Goal: Task Accomplishment & Management: Complete application form

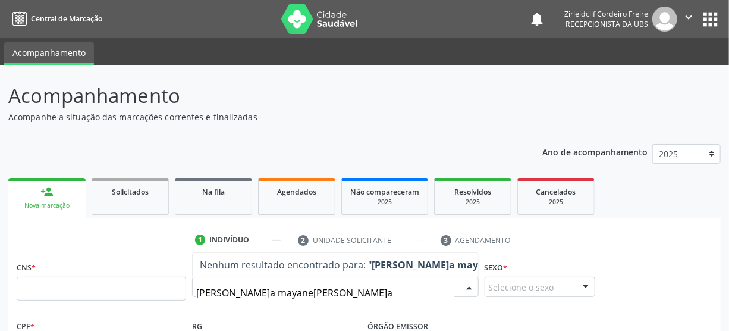
type input "[PERSON_NAME]a mayane[PERSON_NAME]a"
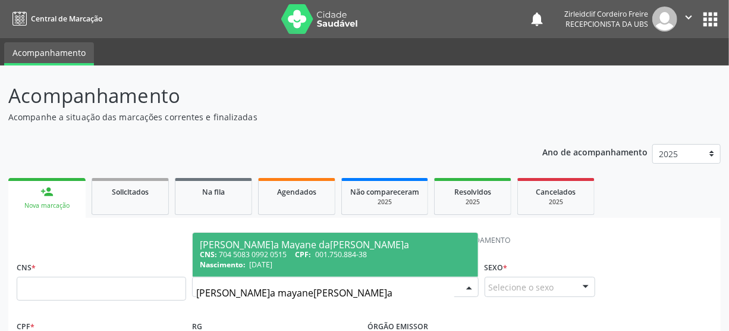
click at [343, 255] on span "001.750.884-38" at bounding box center [341, 254] width 52 height 10
type input "704 5083 0992 0515"
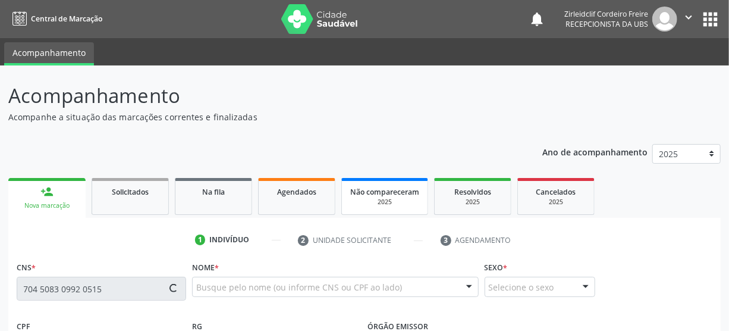
type input "001.750.884-38"
type input "[DATE]"
type input "[PERSON_NAME]a[PERSON_NAME]a"
type input "[PHONE_NUMBER]"
type input "S/N"
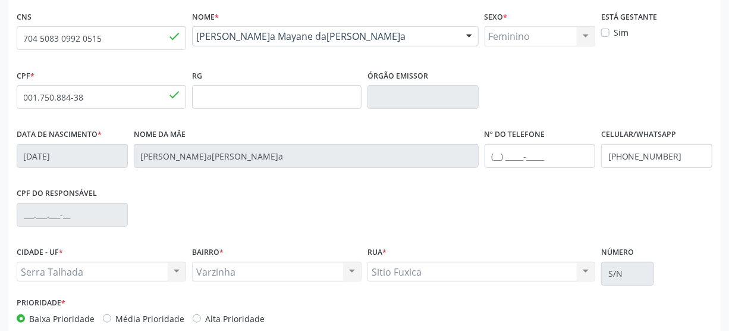
scroll to position [313, 0]
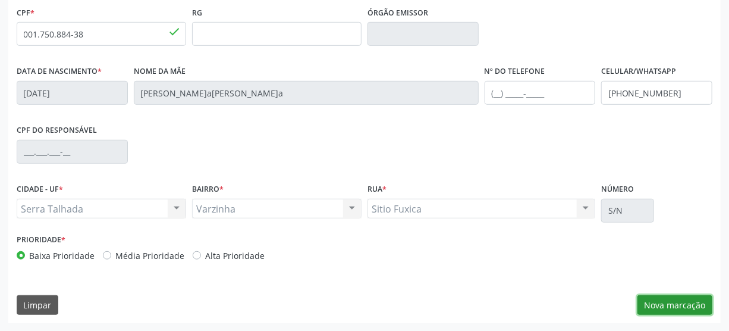
click at [661, 305] on button "Nova marcação" at bounding box center [675, 305] width 75 height 20
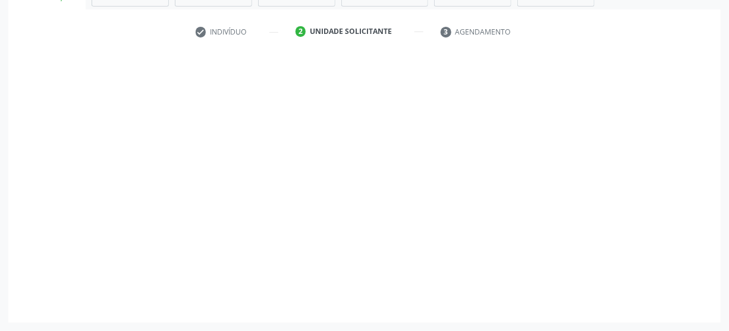
scroll to position [207, 0]
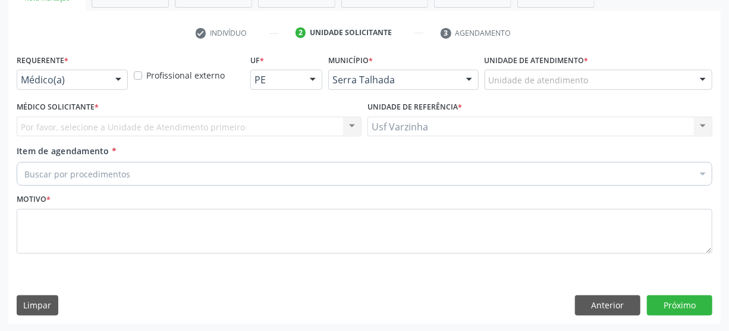
click at [114, 77] on div at bounding box center [118, 80] width 18 height 20
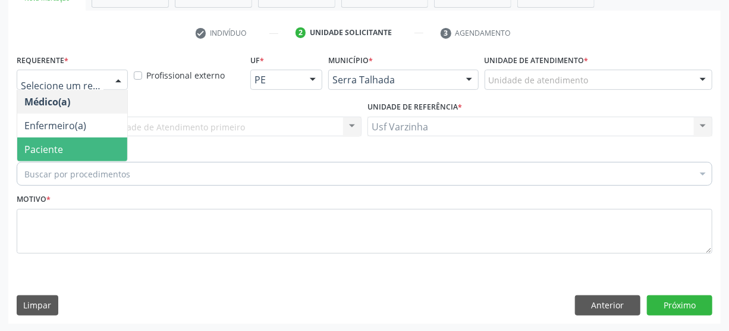
click at [83, 150] on span "Paciente" at bounding box center [72, 149] width 110 height 24
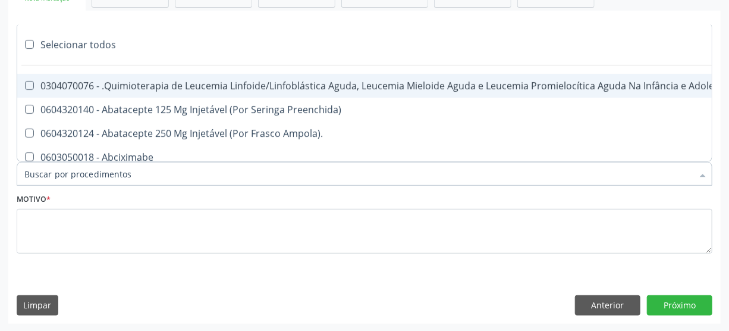
click at [64, 172] on input "Item de agendamento *" at bounding box center [358, 174] width 668 height 24
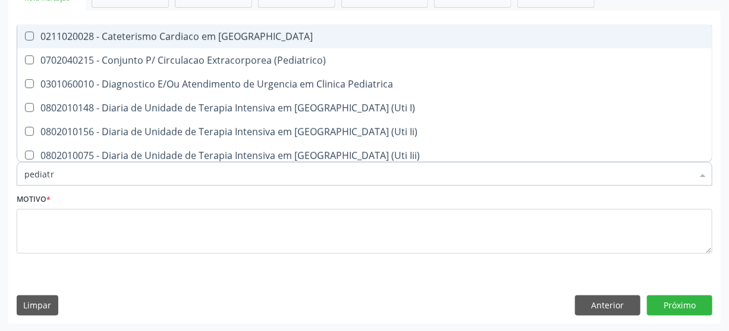
type input "pediatra"
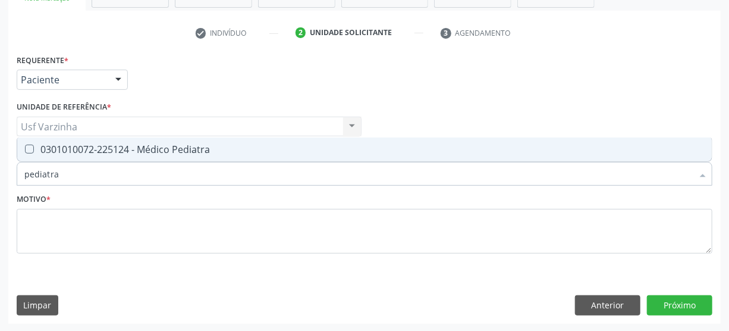
click at [74, 149] on div "0301010072-225124 - Médico Pediatra" at bounding box center [364, 150] width 680 height 10
checkbox Pediatra "true"
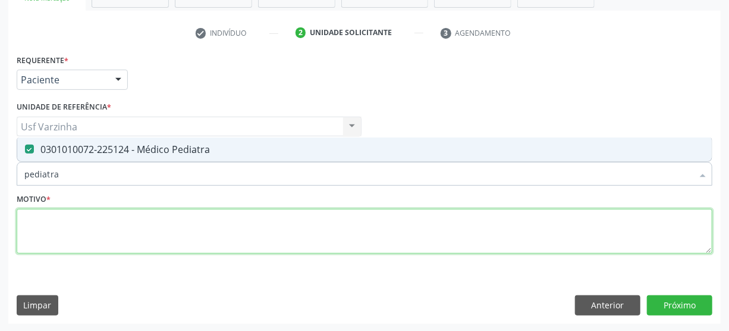
click at [44, 239] on textarea at bounding box center [365, 231] width 696 height 45
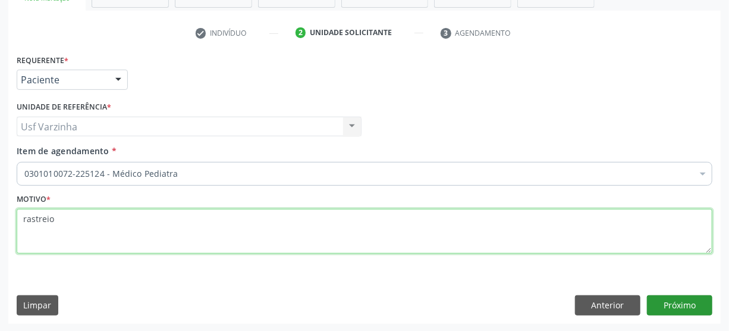
type textarea "rastreio"
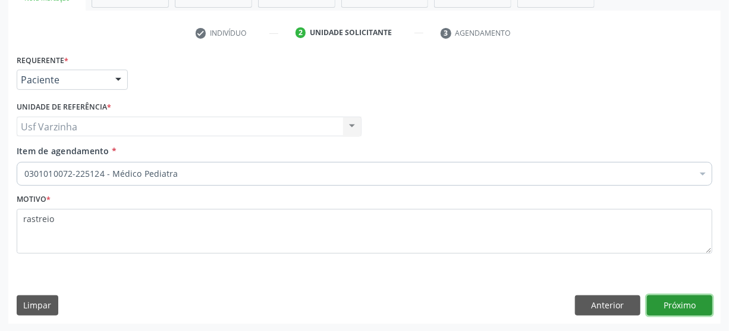
click at [673, 302] on button "Próximo" at bounding box center [679, 305] width 65 height 20
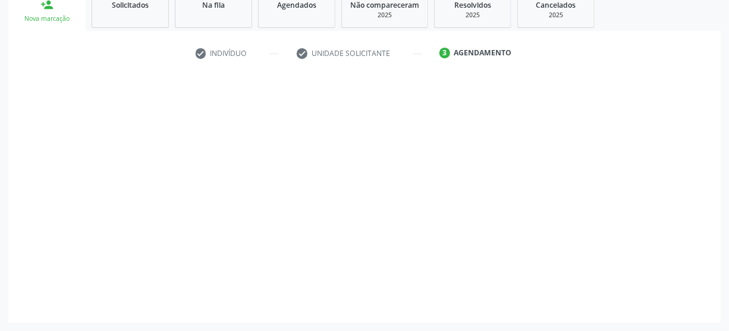
scroll to position [186, 0]
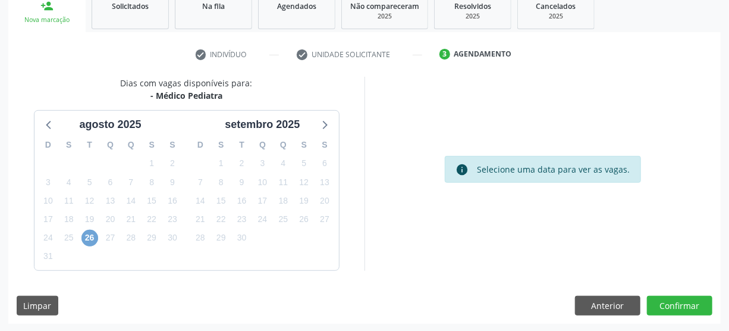
click at [89, 237] on span "26" at bounding box center [89, 238] width 17 height 17
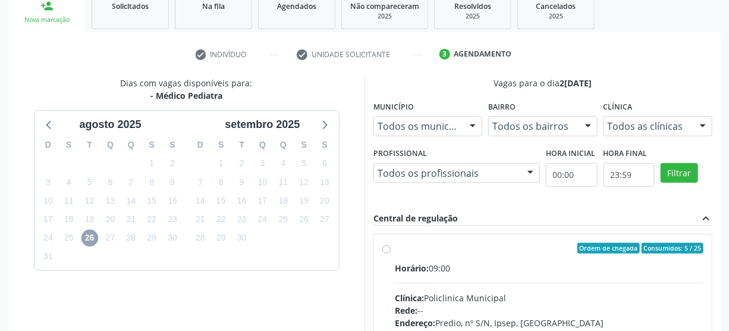
scroll to position [240, 0]
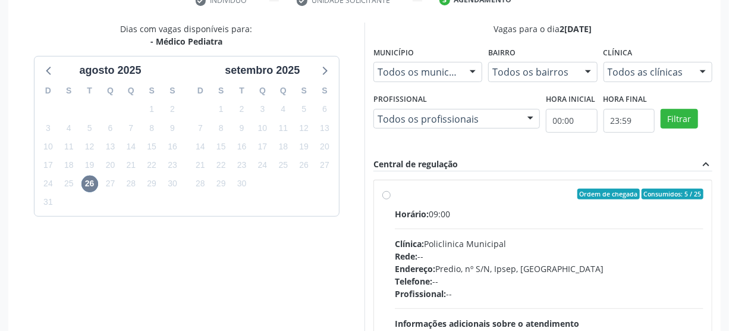
click at [395, 194] on label "Ordem de chegada Consumidos: 5 / 25 Horário: 09:00 Clínica: Policlinica Municip…" at bounding box center [549, 280] width 309 height 183
click at [388, 194] on input "Ordem de chegada Consumidos: 5 / 25 Horário: 09:00 Clínica: Policlinica Municip…" at bounding box center [386, 194] width 8 height 11
radio input "true"
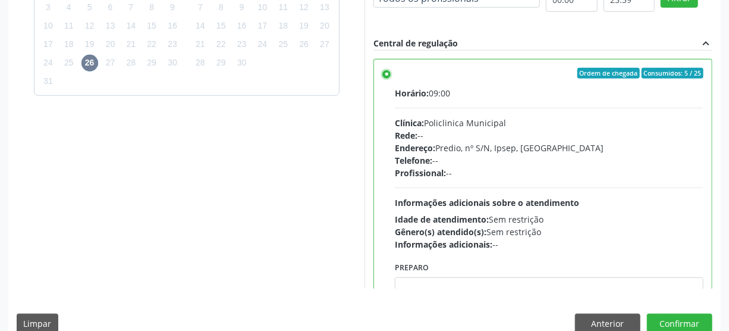
scroll to position [379, 0]
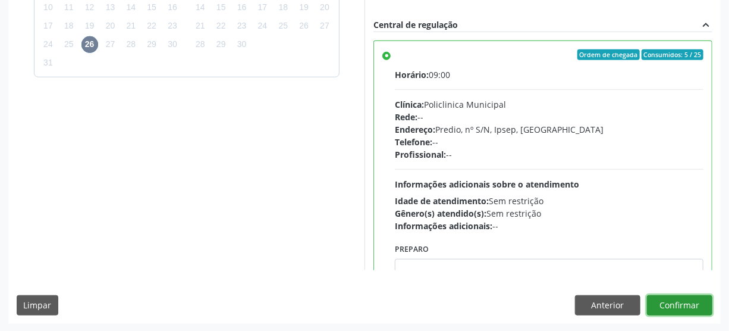
click at [669, 309] on button "Confirmar" at bounding box center [679, 305] width 65 height 20
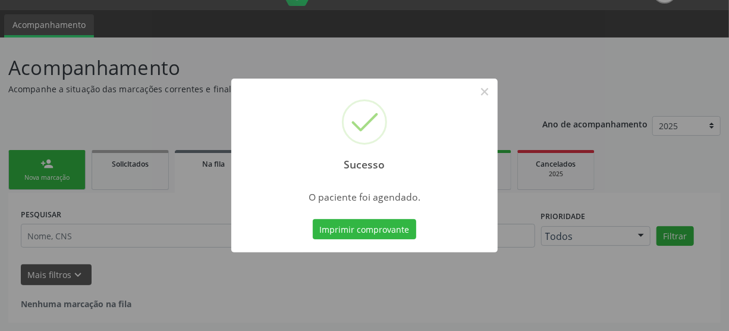
scroll to position [27, 0]
click at [340, 240] on div "Imprimir comprovante Cancel" at bounding box center [364, 228] width 109 height 25
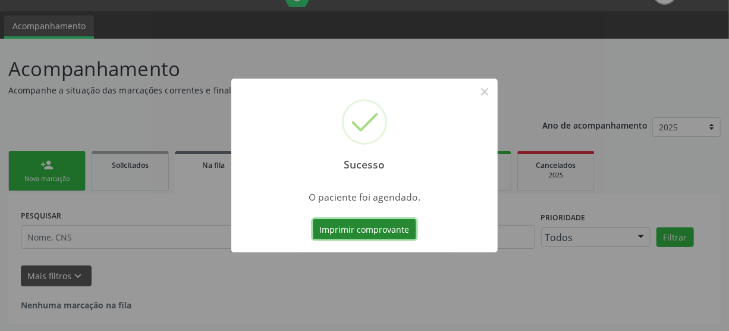
click at [341, 231] on button "Imprimir comprovante" at bounding box center [364, 229] width 103 height 20
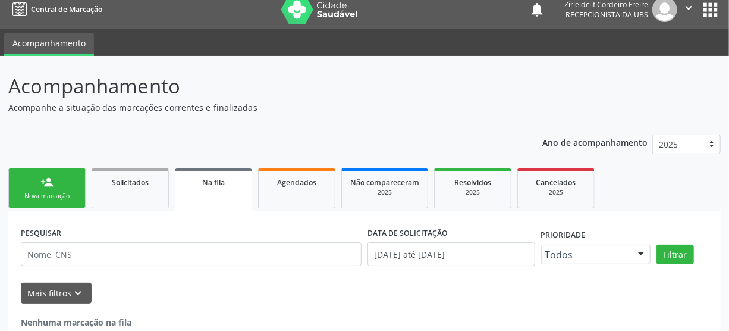
scroll to position [0, 0]
